Goal: Transaction & Acquisition: Download file/media

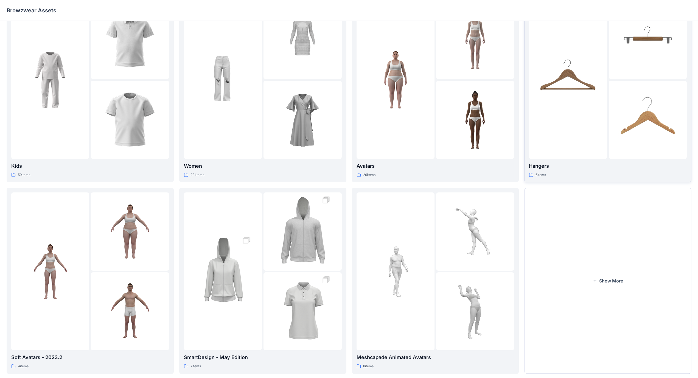
scroll to position [42, 0]
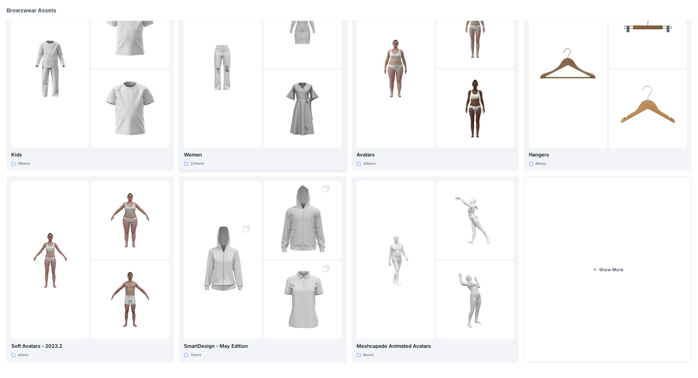
click at [270, 146] on div at bounding box center [303, 108] width 78 height 78
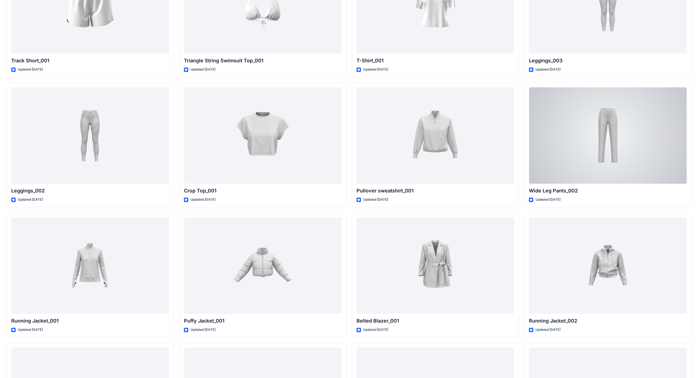
scroll to position [6554, 0]
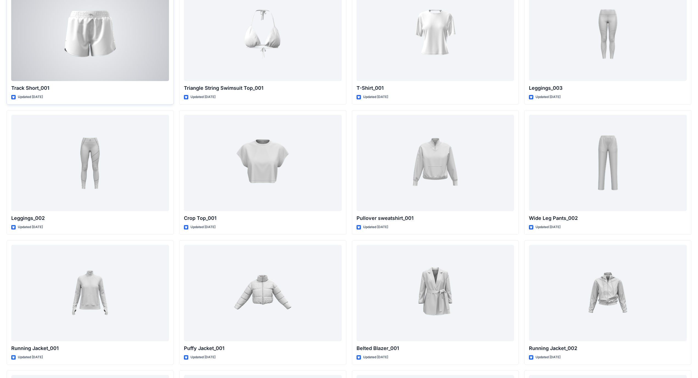
click at [103, 77] on div at bounding box center [90, 33] width 158 height 96
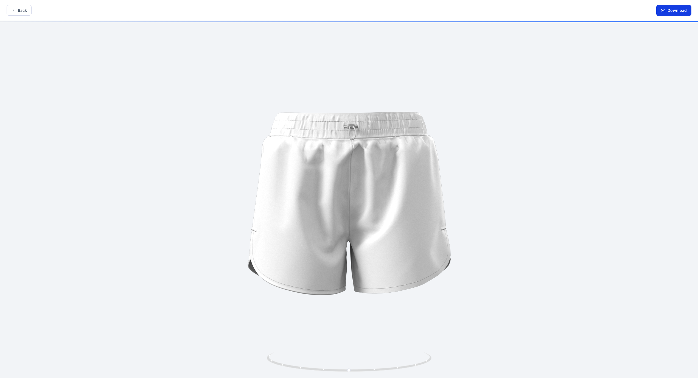
click at [274, 13] on button "Download" at bounding box center [674, 10] width 35 height 11
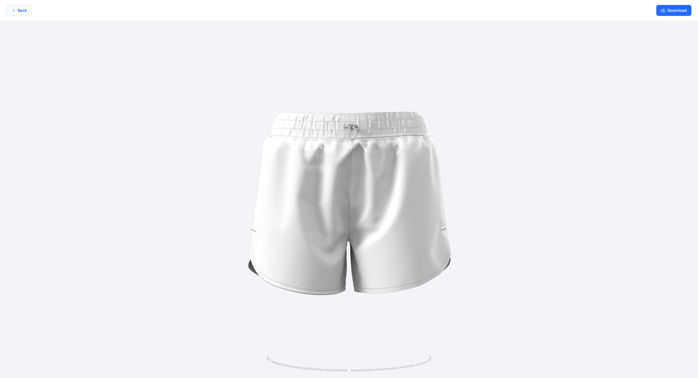
click at [23, 10] on button "Back" at bounding box center [19, 10] width 25 height 11
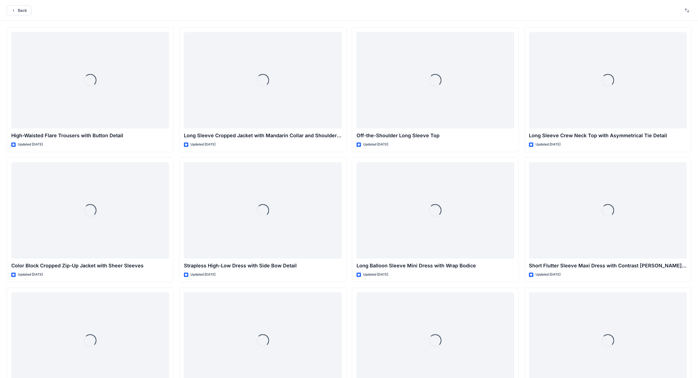
scroll to position [6554, 0]
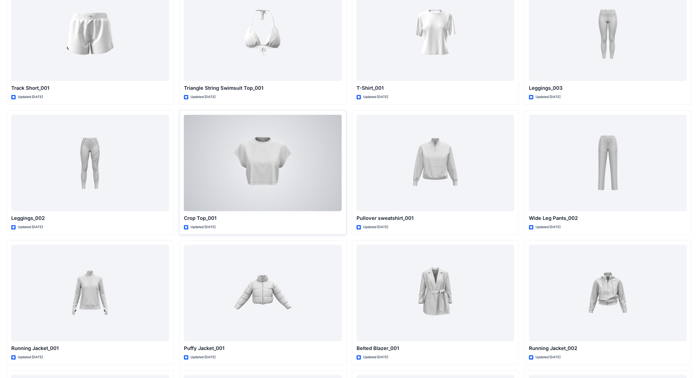
click at [274, 143] on div at bounding box center [263, 163] width 158 height 96
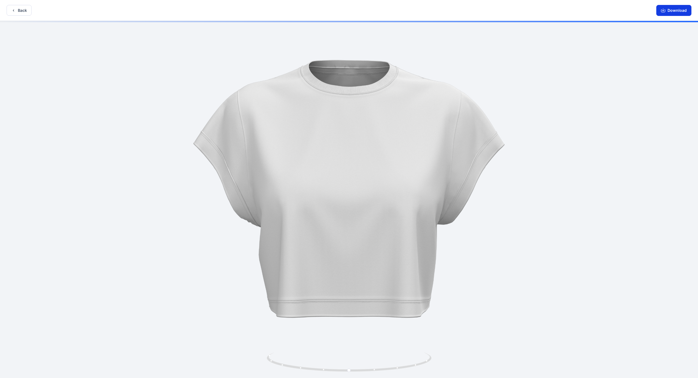
click at [274, 8] on button "Download" at bounding box center [674, 10] width 35 height 11
click at [23, 11] on button "Back" at bounding box center [19, 10] width 25 height 11
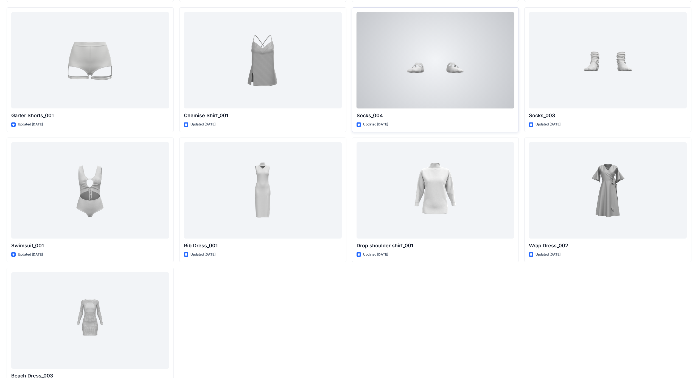
scroll to position [6938, 0]
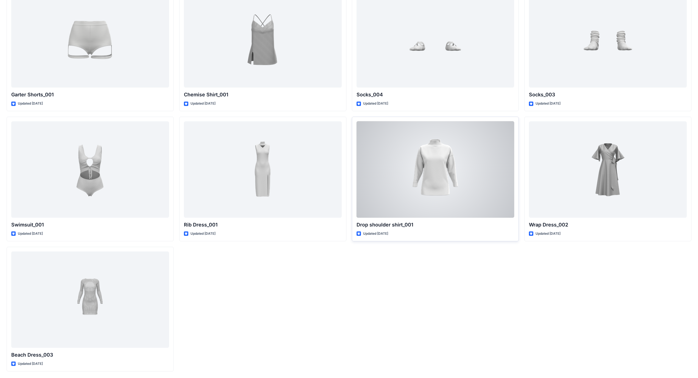
click at [274, 219] on div "Drop shoulder shirt_001 Updated 2 years ago" at bounding box center [435, 179] width 167 height 125
click at [274, 219] on div "Updated [DATE]" at bounding box center [436, 234] width 158 height 6
click at [274, 186] on div at bounding box center [436, 169] width 158 height 96
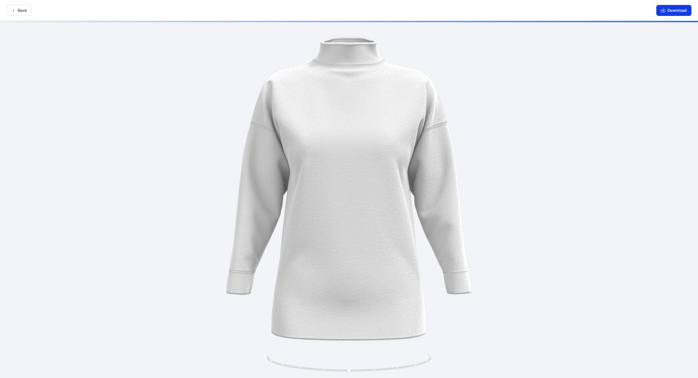
click at [274, 10] on button "Download" at bounding box center [674, 10] width 35 height 11
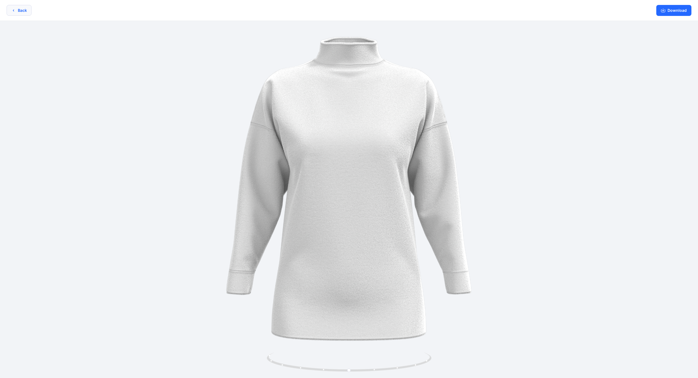
click at [22, 8] on button "Back" at bounding box center [19, 10] width 25 height 11
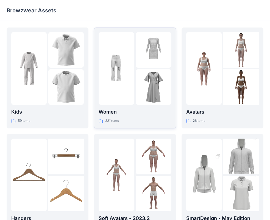
click at [126, 98] on div at bounding box center [116, 68] width 35 height 72
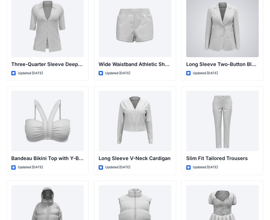
scroll to position [507, 0]
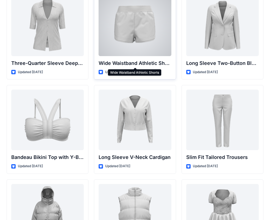
click at [135, 63] on p "Wide Waistband Athletic Shorts" at bounding box center [135, 63] width 72 height 8
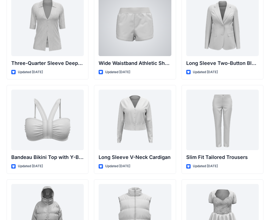
click at [144, 46] on div at bounding box center [135, 26] width 72 height 60
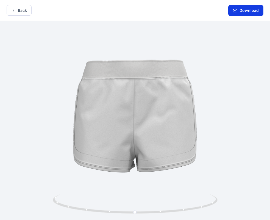
click at [245, 12] on button "Download" at bounding box center [245, 10] width 35 height 11
click at [16, 7] on button "Back" at bounding box center [19, 10] width 25 height 11
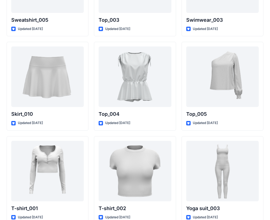
scroll to position [2839, 0]
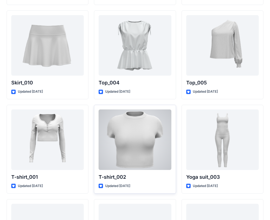
click at [150, 132] on div at bounding box center [135, 139] width 72 height 60
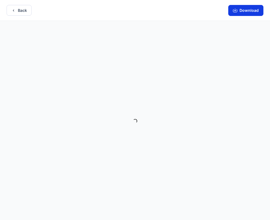
click at [245, 11] on button "Download" at bounding box center [245, 10] width 35 height 11
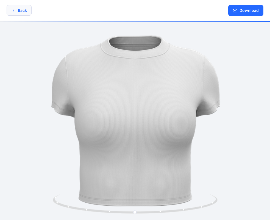
click at [24, 11] on button "Back" at bounding box center [19, 10] width 25 height 11
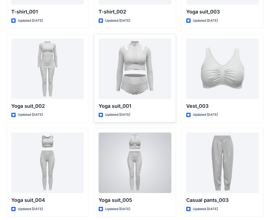
scroll to position [3004, 0]
click at [144, 95] on div at bounding box center [135, 69] width 72 height 60
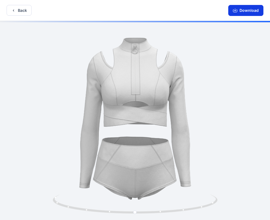
click at [244, 9] on button "Download" at bounding box center [245, 10] width 35 height 11
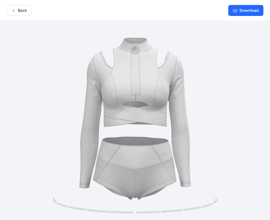
click at [27, 11] on button "Back" at bounding box center [19, 10] width 25 height 11
click at [23, 9] on button "Back" at bounding box center [19, 10] width 25 height 11
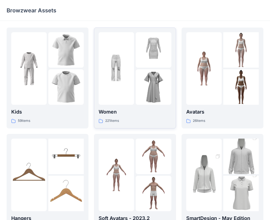
click at [124, 97] on div at bounding box center [116, 68] width 35 height 72
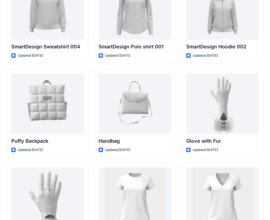
scroll to position [4214, 0]
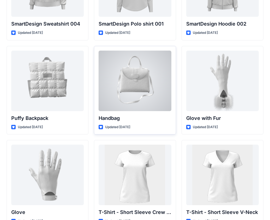
click at [154, 119] on p "Handbag" at bounding box center [135, 118] width 72 height 8
click at [119, 118] on p "Handbag" at bounding box center [135, 118] width 72 height 8
click at [142, 74] on div at bounding box center [135, 81] width 72 height 60
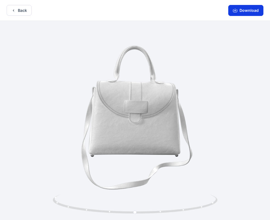
click at [239, 9] on button "Download" at bounding box center [245, 10] width 35 height 11
